Goal: Check status: Check status

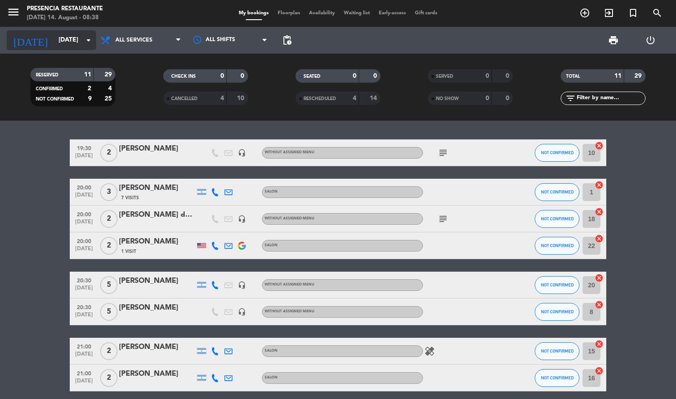
click at [63, 38] on input "[DATE]" at bounding box center [96, 40] width 85 height 16
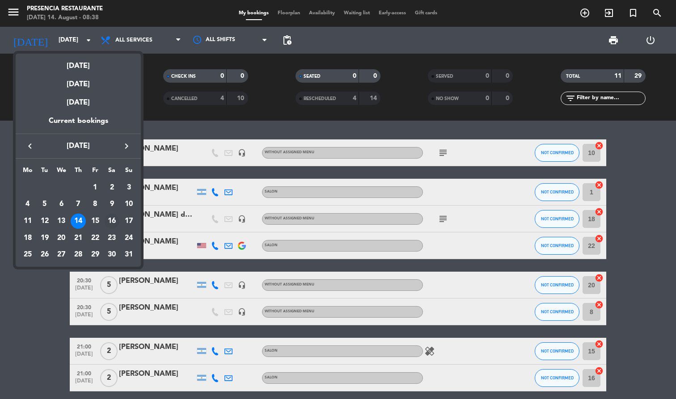
click at [110, 220] on div "16" at bounding box center [111, 221] width 15 height 15
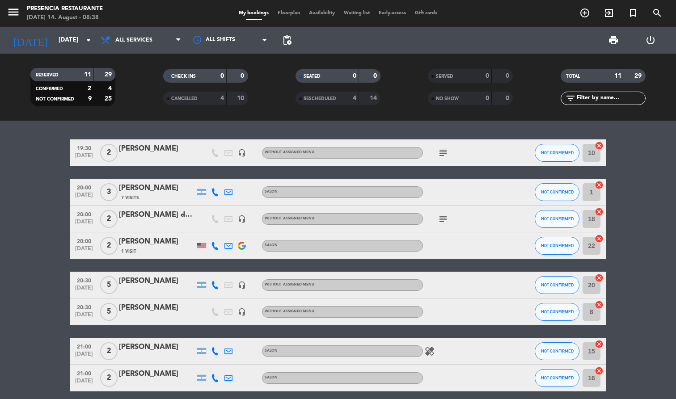
type input "[DATE]"
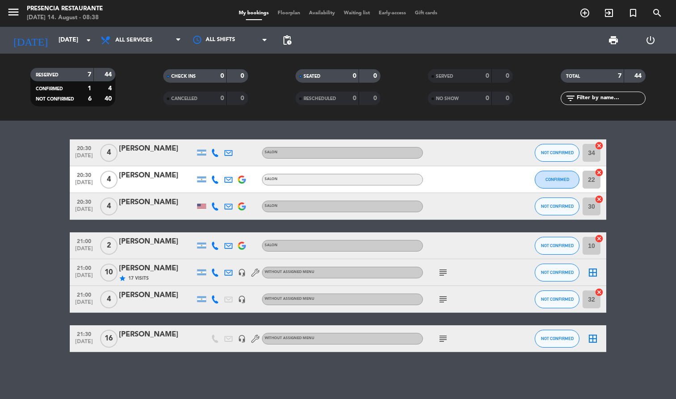
click at [139, 266] on div "[PERSON_NAME]" at bounding box center [157, 269] width 76 height 12
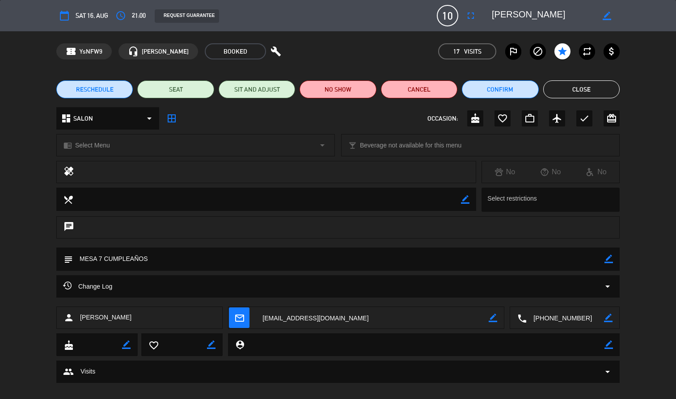
click at [595, 88] on button "Close" at bounding box center [581, 89] width 76 height 18
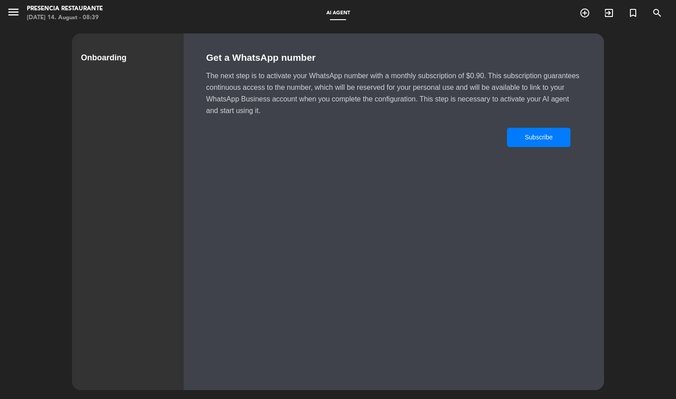
click at [527, 131] on button "Subscribe" at bounding box center [538, 137] width 63 height 19
click at [10, 13] on icon "menu" at bounding box center [13, 11] width 13 height 13
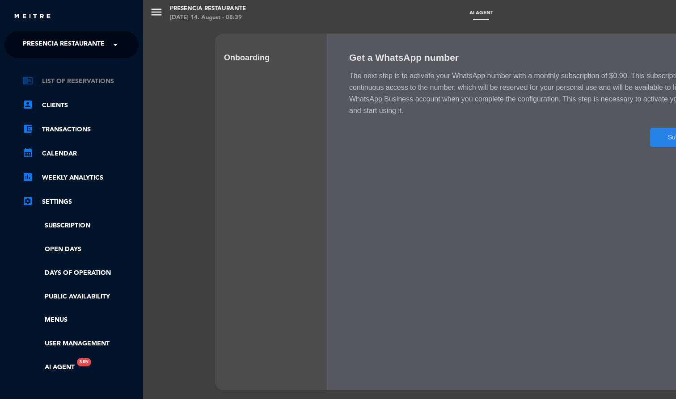
click at [51, 81] on link "chrome_reader_mode List of Reservations" at bounding box center [80, 81] width 116 height 11
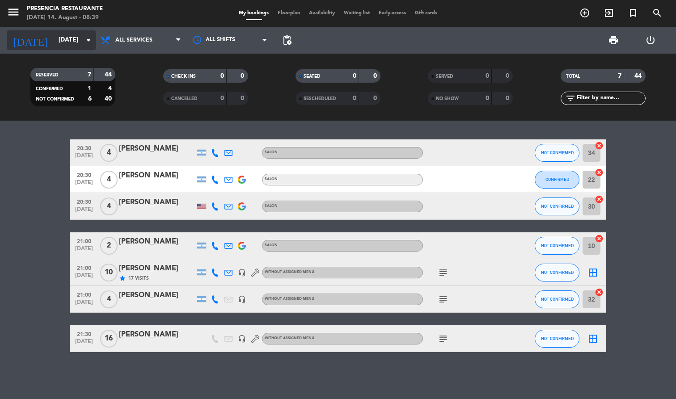
click at [75, 40] on input "[DATE]" at bounding box center [96, 40] width 85 height 16
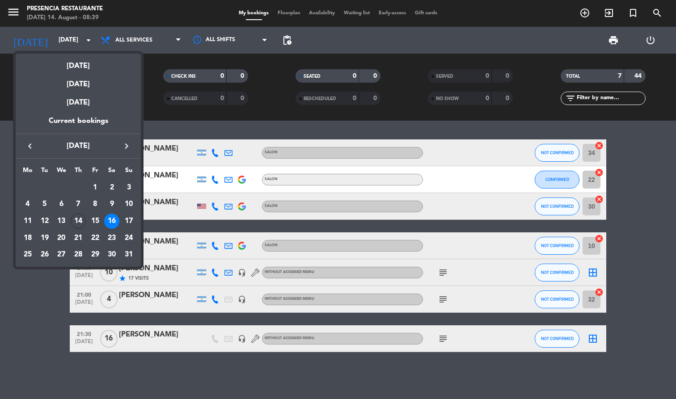
click at [30, 285] on div at bounding box center [338, 199] width 676 height 399
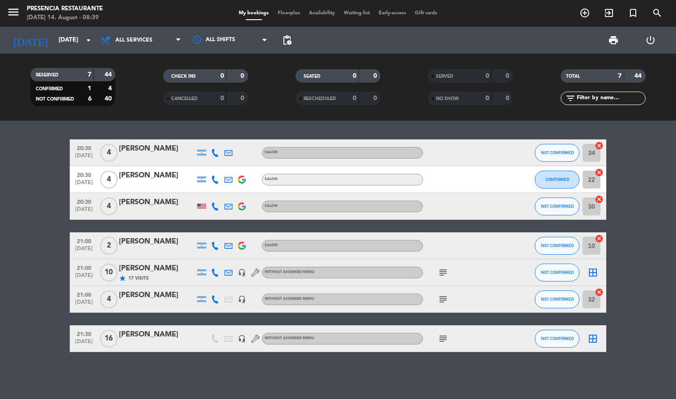
click at [441, 338] on icon "subject" at bounding box center [443, 338] width 11 height 11
click at [440, 299] on icon "subject" at bounding box center [443, 299] width 11 height 11
click at [444, 270] on icon "subject" at bounding box center [443, 272] width 11 height 11
click at [29, 226] on bookings-row "20:30 [DATE] 4 [PERSON_NAME] SALON NOT CONFIRMED 34 cancel 20:30 [DATE] 4 [PERS…" at bounding box center [338, 245] width 676 height 213
click at [76, 43] on input "[DATE]" at bounding box center [96, 40] width 85 height 16
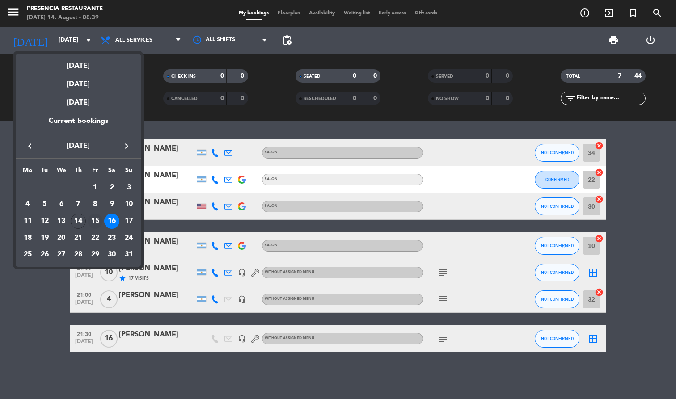
click at [95, 221] on div "15" at bounding box center [95, 221] width 15 height 15
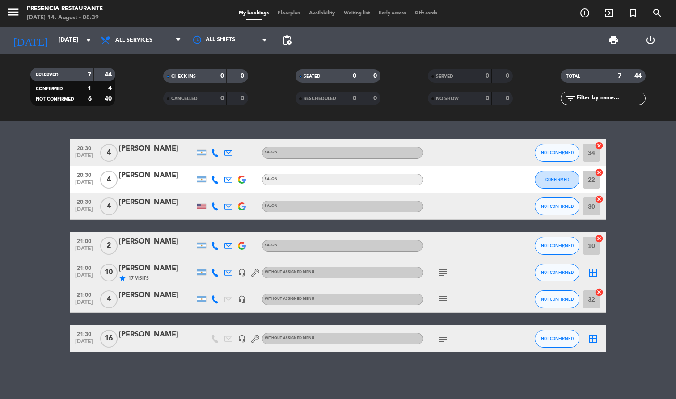
type input "[DATE]"
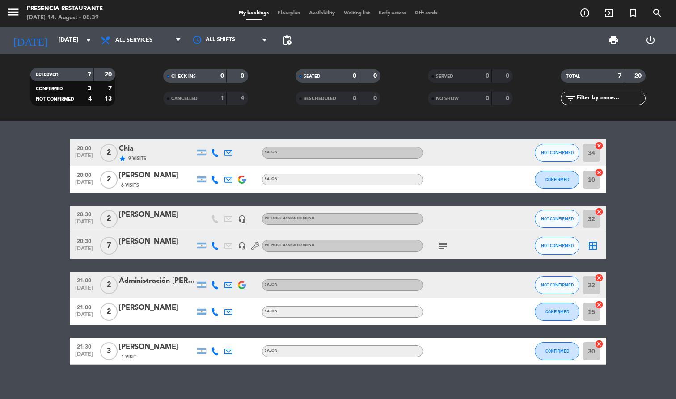
click at [446, 241] on icon "subject" at bounding box center [443, 246] width 11 height 11
click at [22, 255] on bookings-row "20:00 [DATE] 2 Chia star 9 Visits SALON NOT CONFIRMED 34 cancel 20:00 [DATE] 2 …" at bounding box center [338, 251] width 676 height 225
